Goal: Check status: Check status

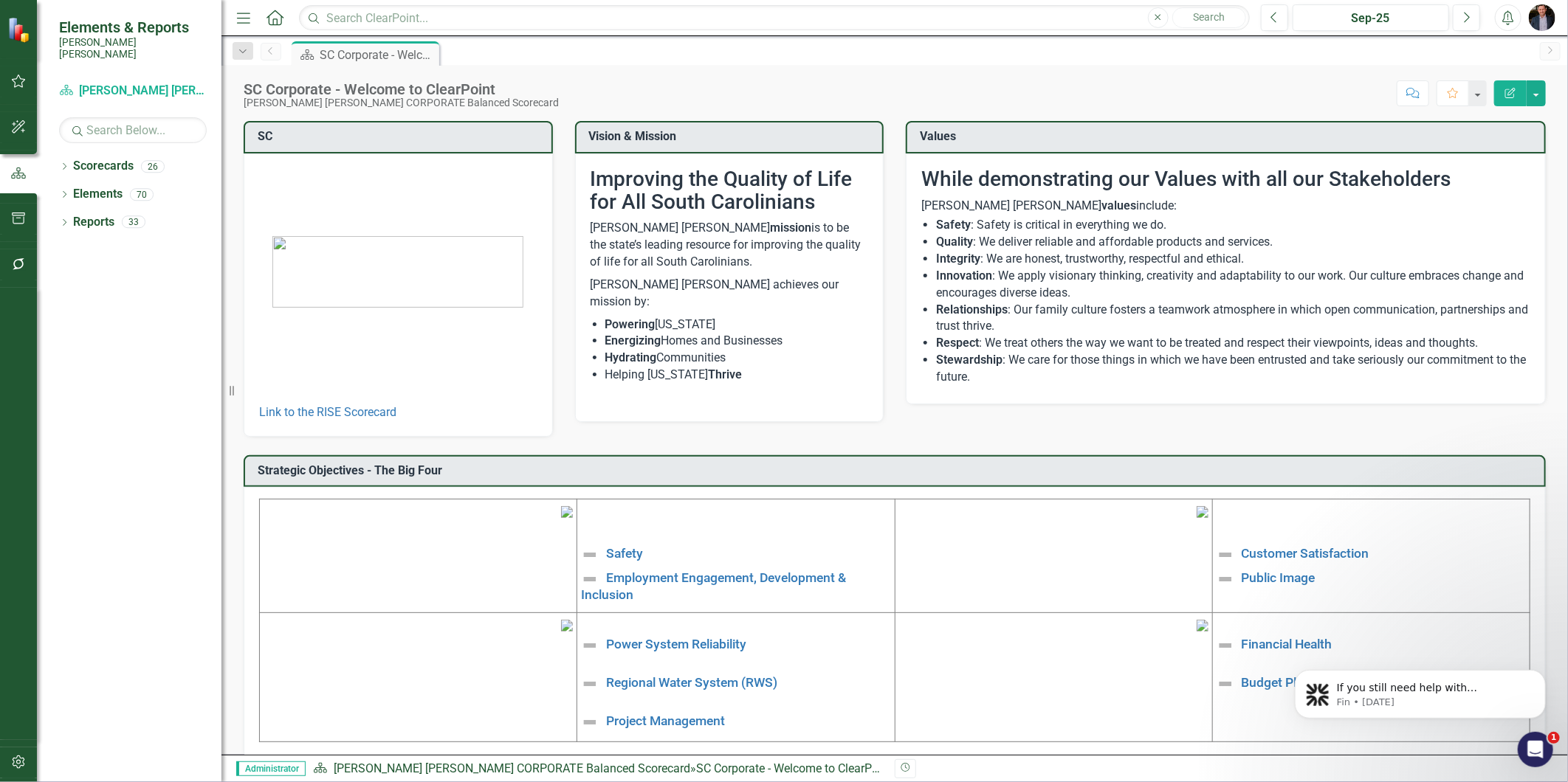
drag, startPoint x: 1511, startPoint y: 14, endPoint x: 1493, endPoint y: 330, distance: 316.5
drag, startPoint x: 1493, startPoint y: 330, endPoint x: 1333, endPoint y: 303, distance: 162.3
drag, startPoint x: 1333, startPoint y: 303, endPoint x: 1356, endPoint y: 214, distance: 91.9
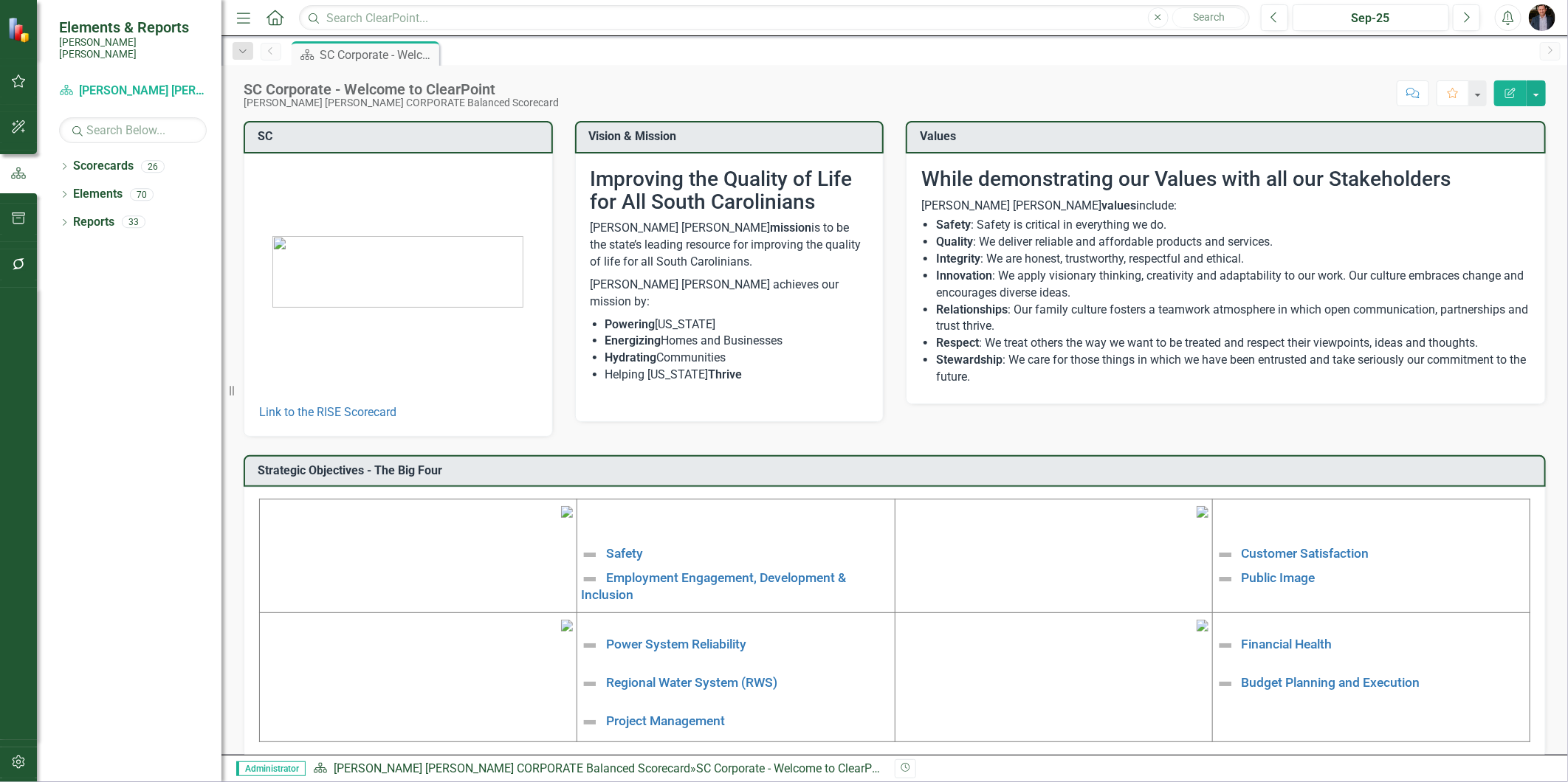
drag, startPoint x: 1293, startPoint y: 160, endPoint x: 1304, endPoint y: 233, distance: 73.8
drag, startPoint x: 1304, startPoint y: 233, endPoint x: 1264, endPoint y: 101, distance: 137.9
drag, startPoint x: 1340, startPoint y: 168, endPoint x: 1385, endPoint y: 167, distance: 45.0
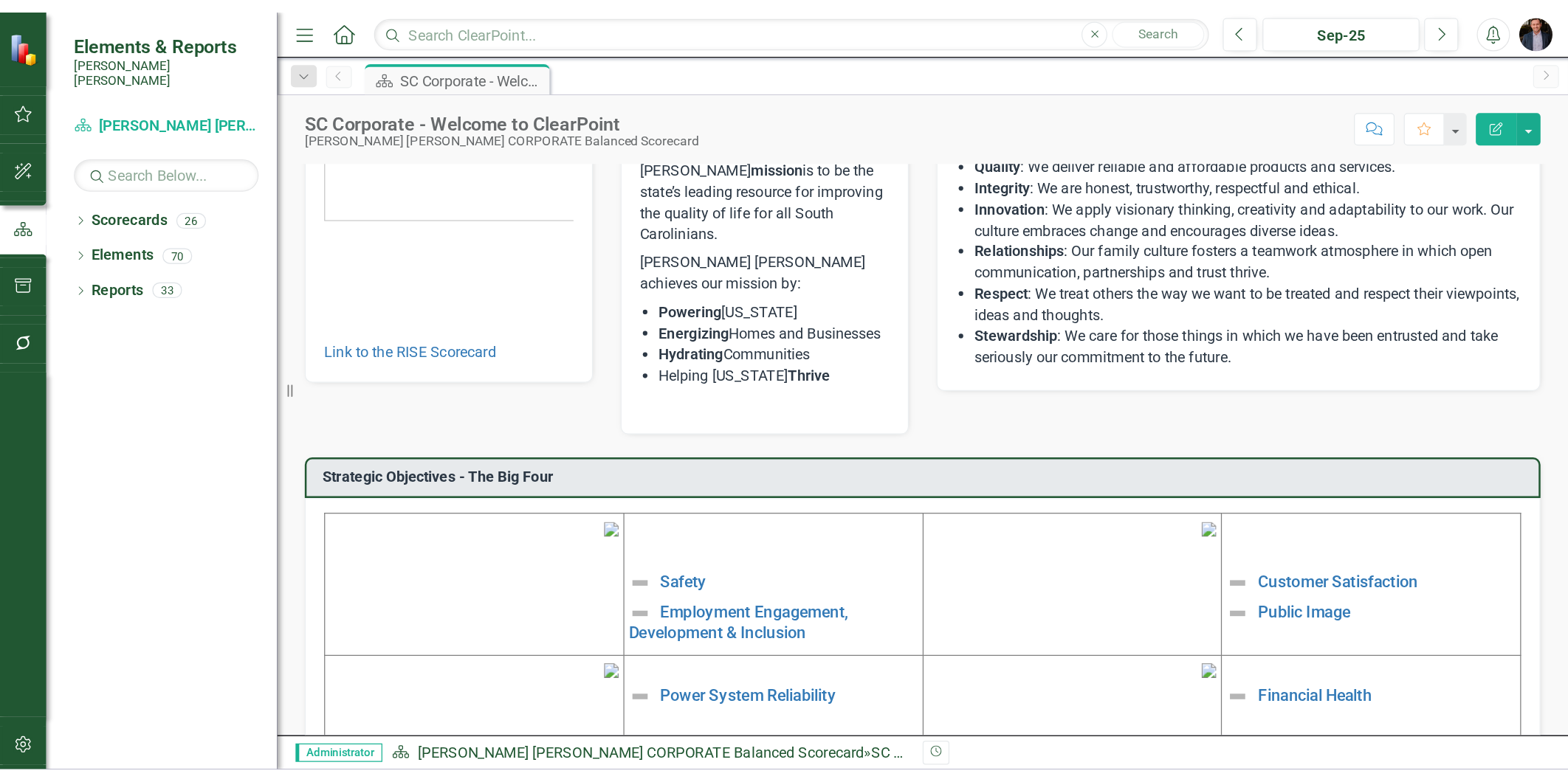
scroll to position [328, 0]
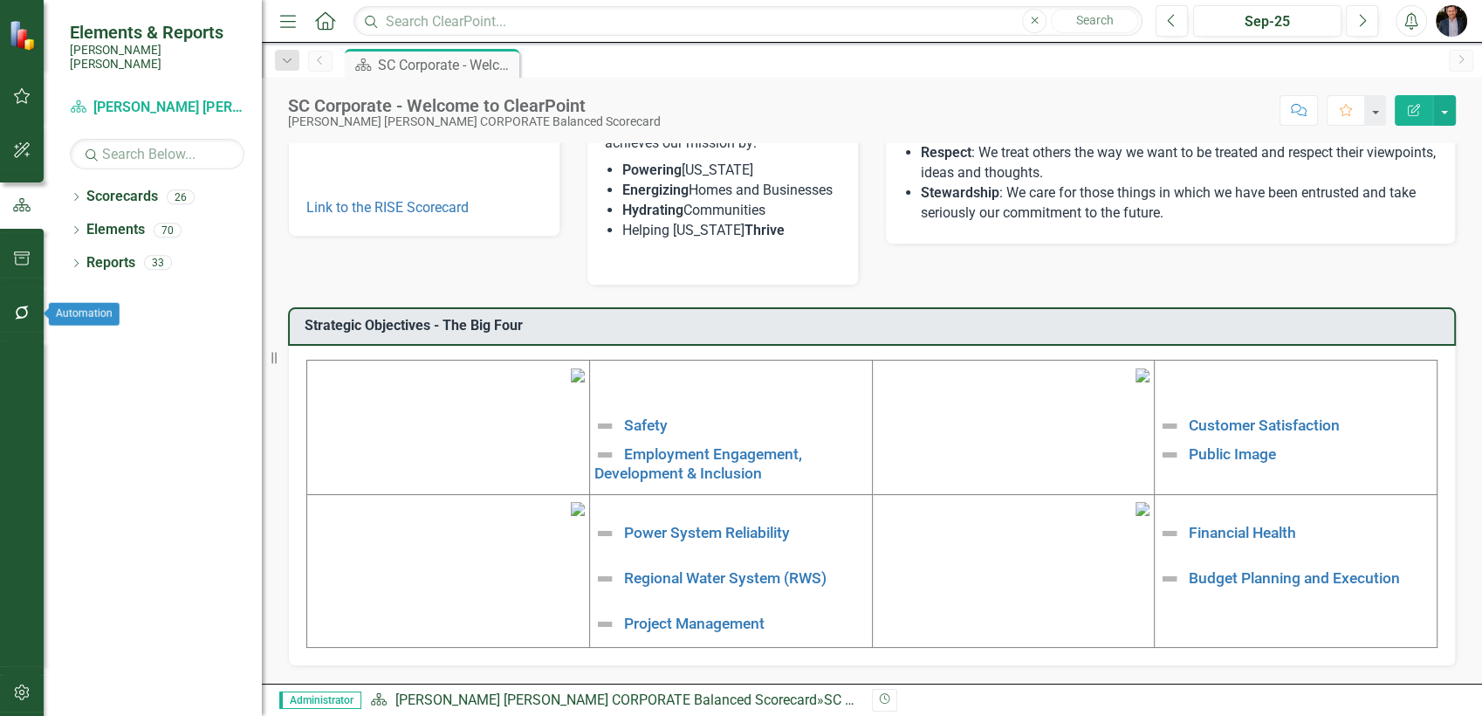
click at [14, 317] on icon "button" at bounding box center [22, 313] width 18 height 14
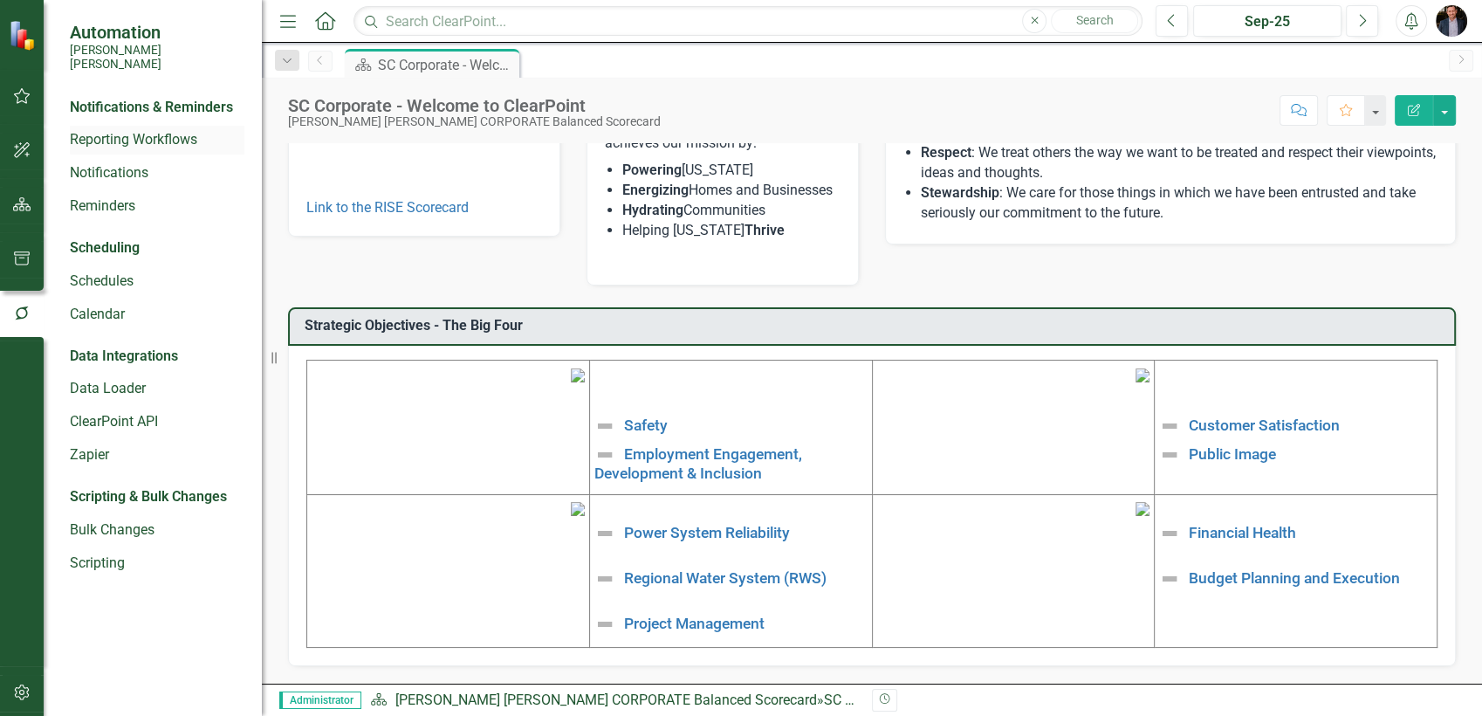
click at [146, 130] on link "Reporting Workflows" at bounding box center [157, 140] width 175 height 20
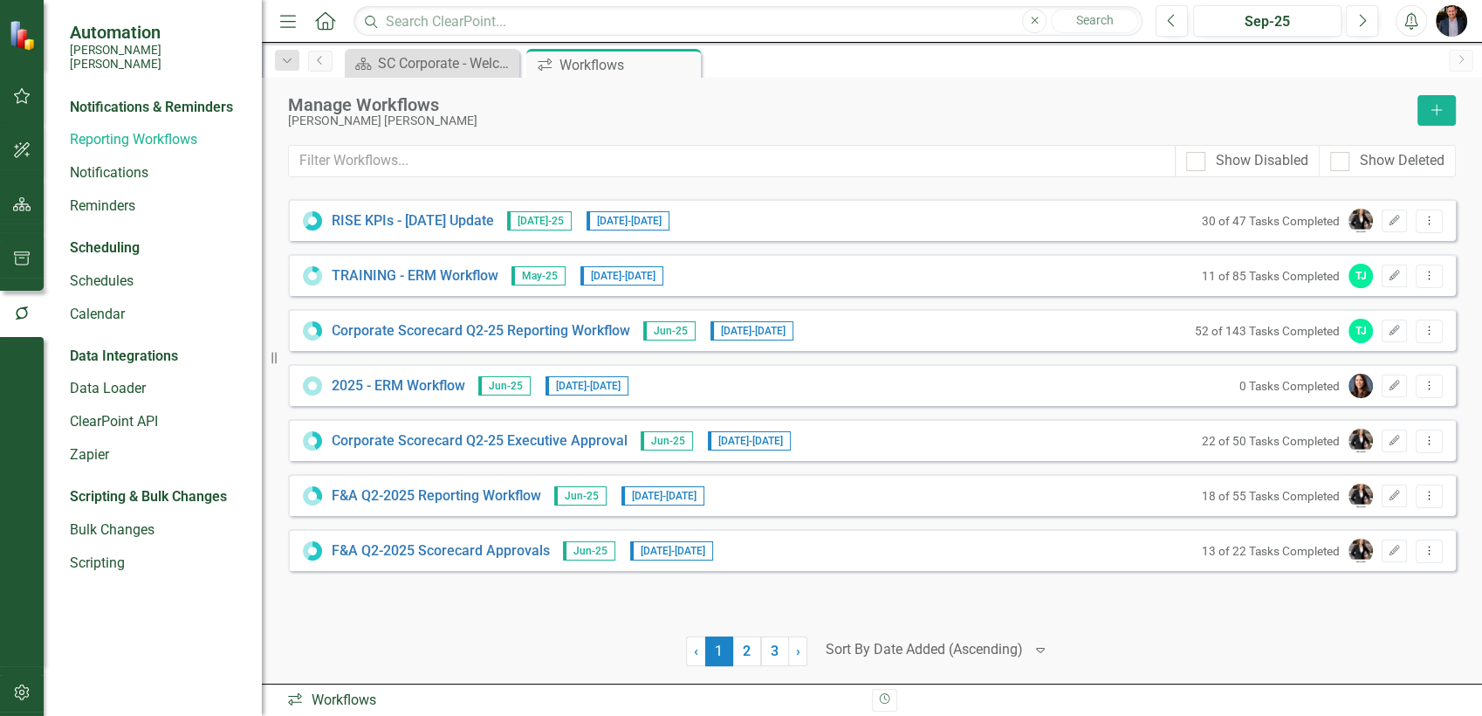
click at [922, 632] on div "RISE KPIs - JUL Update Jul-25 8/5/25 - 8/29/25 30 of 47 Tasks Completed Edit Dr…" at bounding box center [872, 428] width 1168 height 476
click at [922, 646] on div at bounding box center [924, 650] width 197 height 24
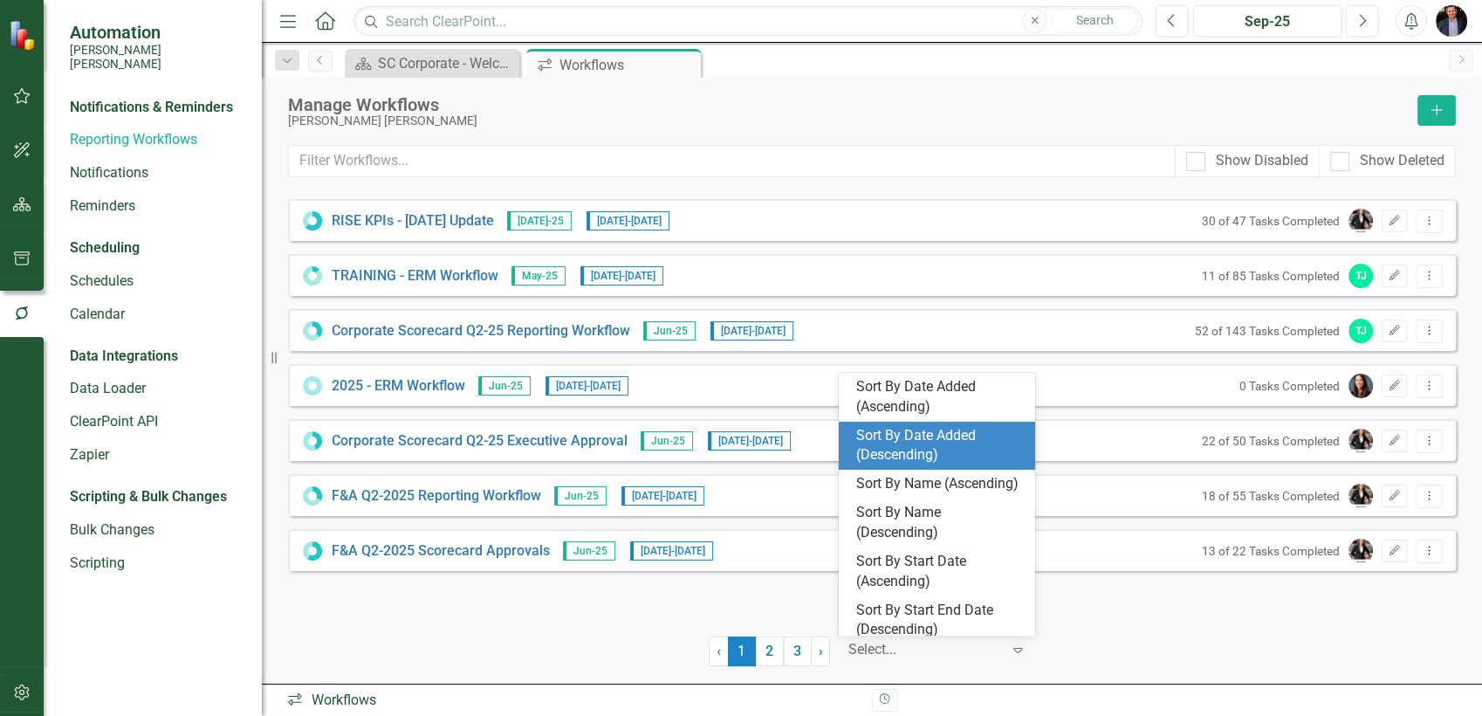
click at [974, 450] on div "Sort By Date Added (Descending)" at bounding box center [940, 446] width 168 height 40
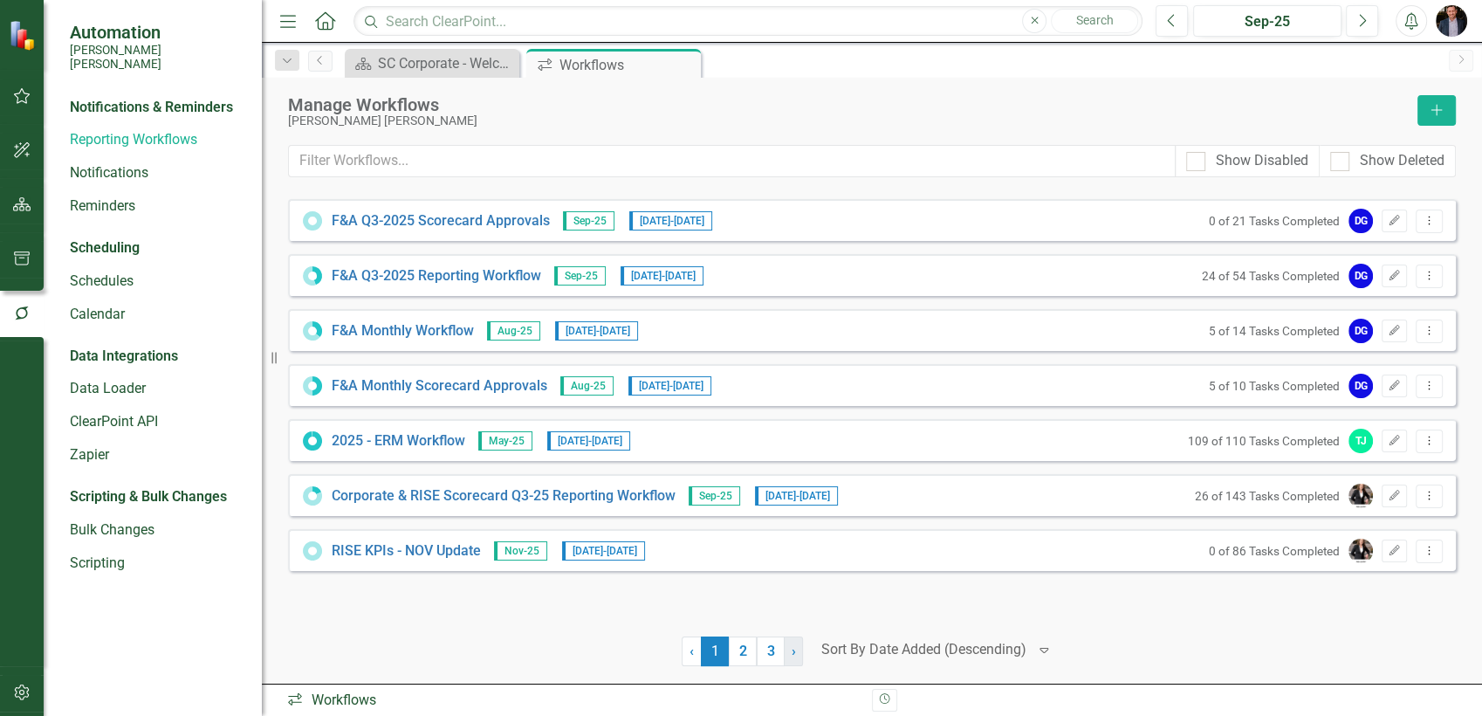
click at [792, 655] on span "›" at bounding box center [794, 651] width 4 height 17
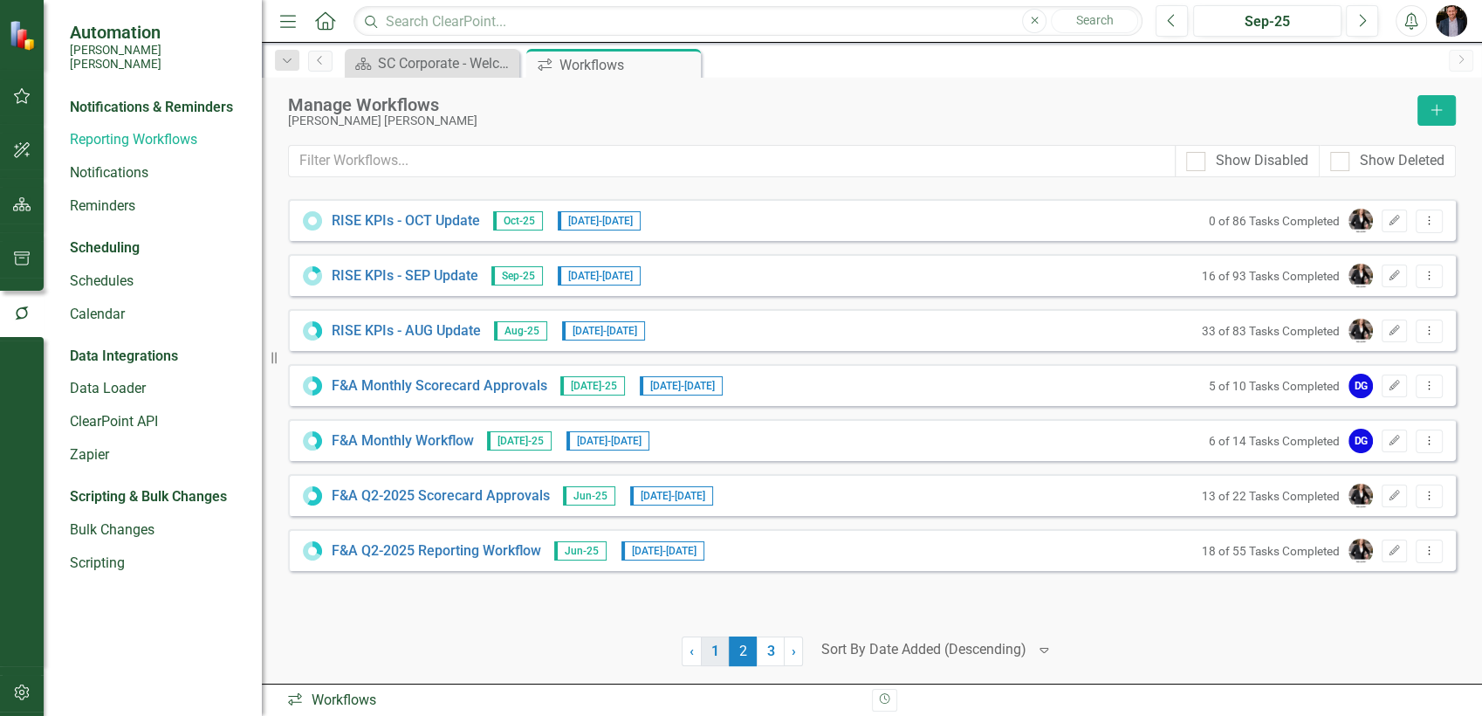
click at [716, 656] on link "1" at bounding box center [715, 651] width 28 height 30
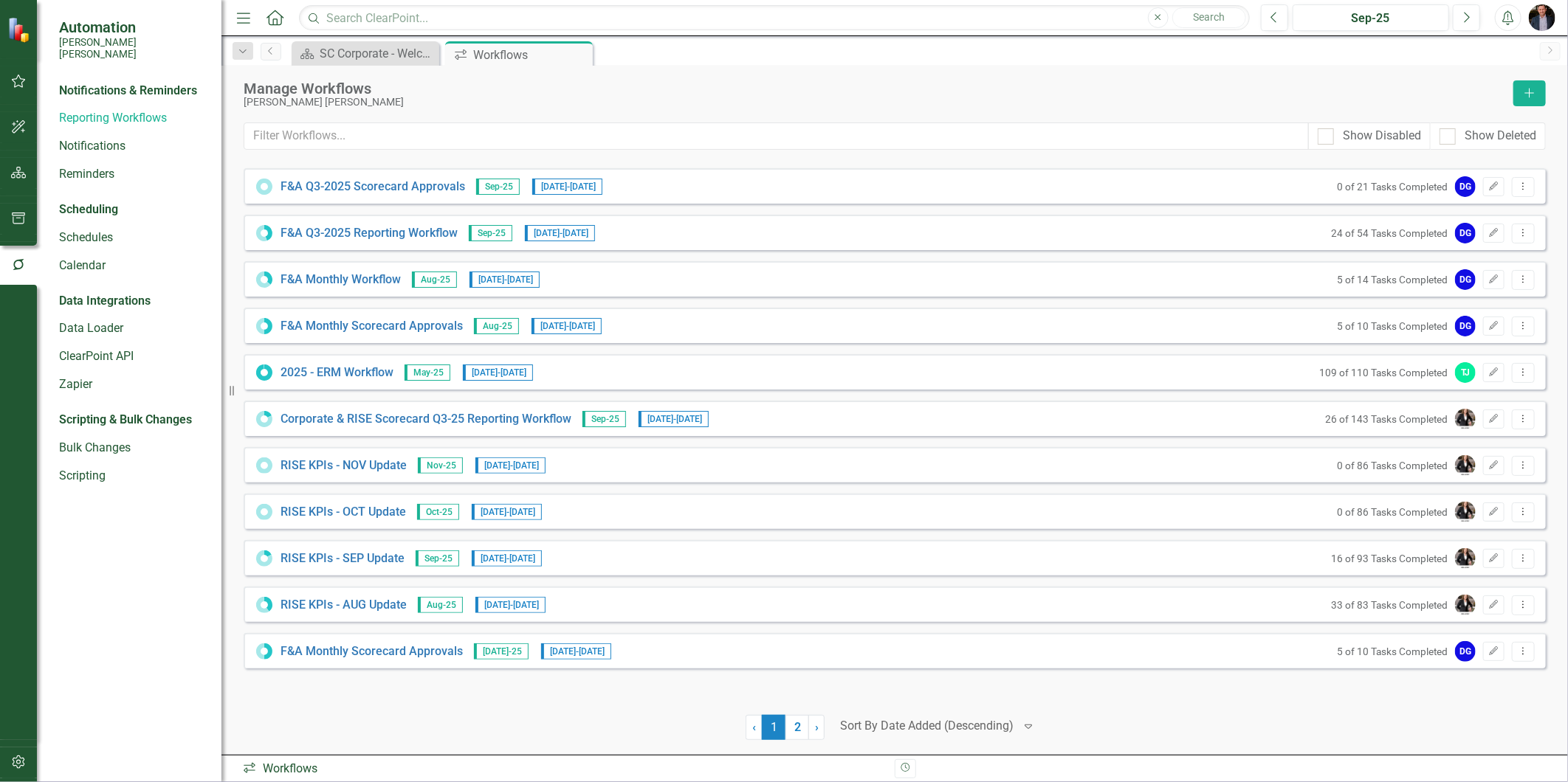
click at [1097, 604] on div at bounding box center [1295, 728] width 502 height 25
